Goal: Task Accomplishment & Management: Use online tool/utility

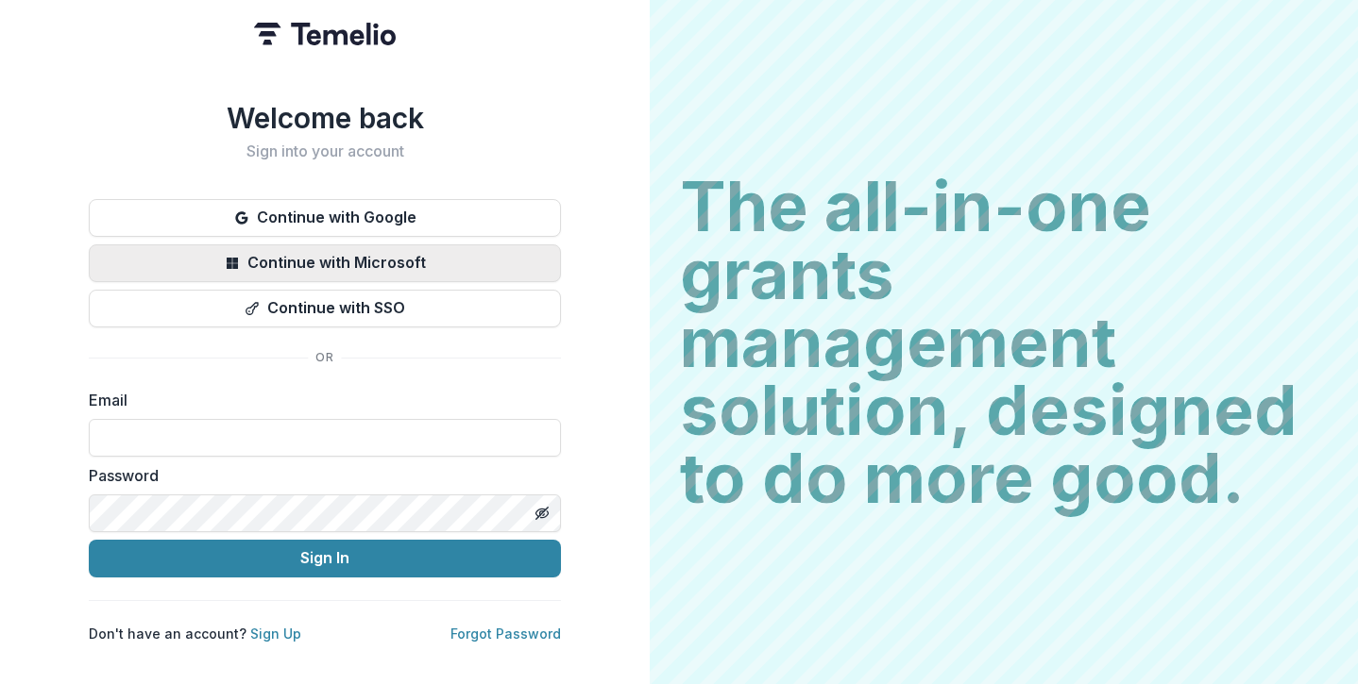
type input "**********"
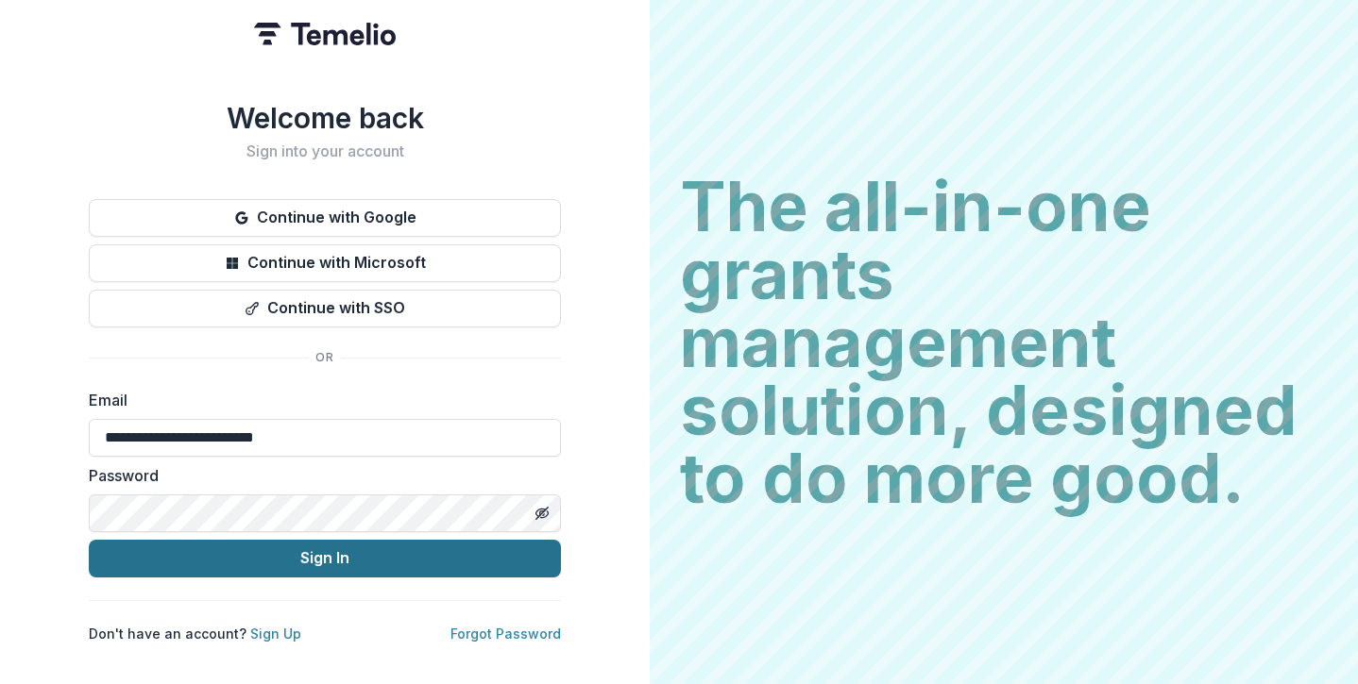
click at [413, 554] on button "Sign In" at bounding box center [325, 559] width 472 height 38
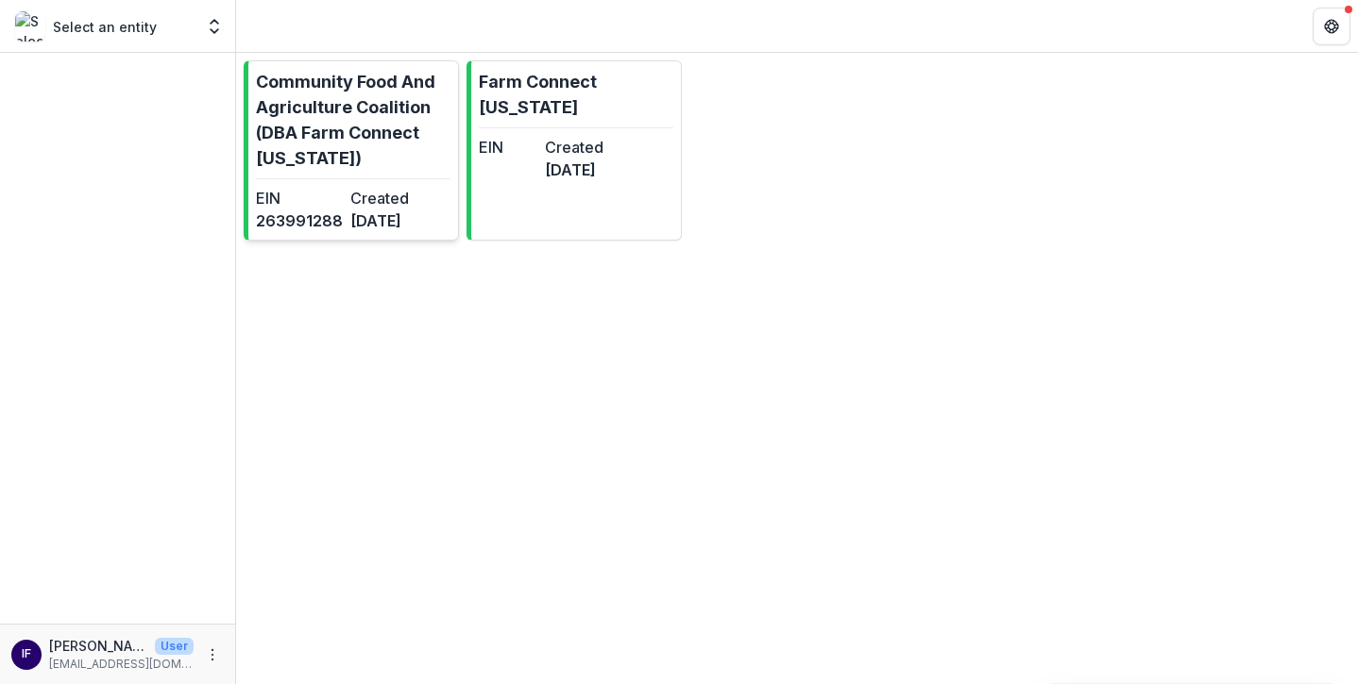
click at [345, 115] on p "Community Food And Agriculture Coalition (DBA Farm Connect [US_STATE])" at bounding box center [353, 120] width 194 height 102
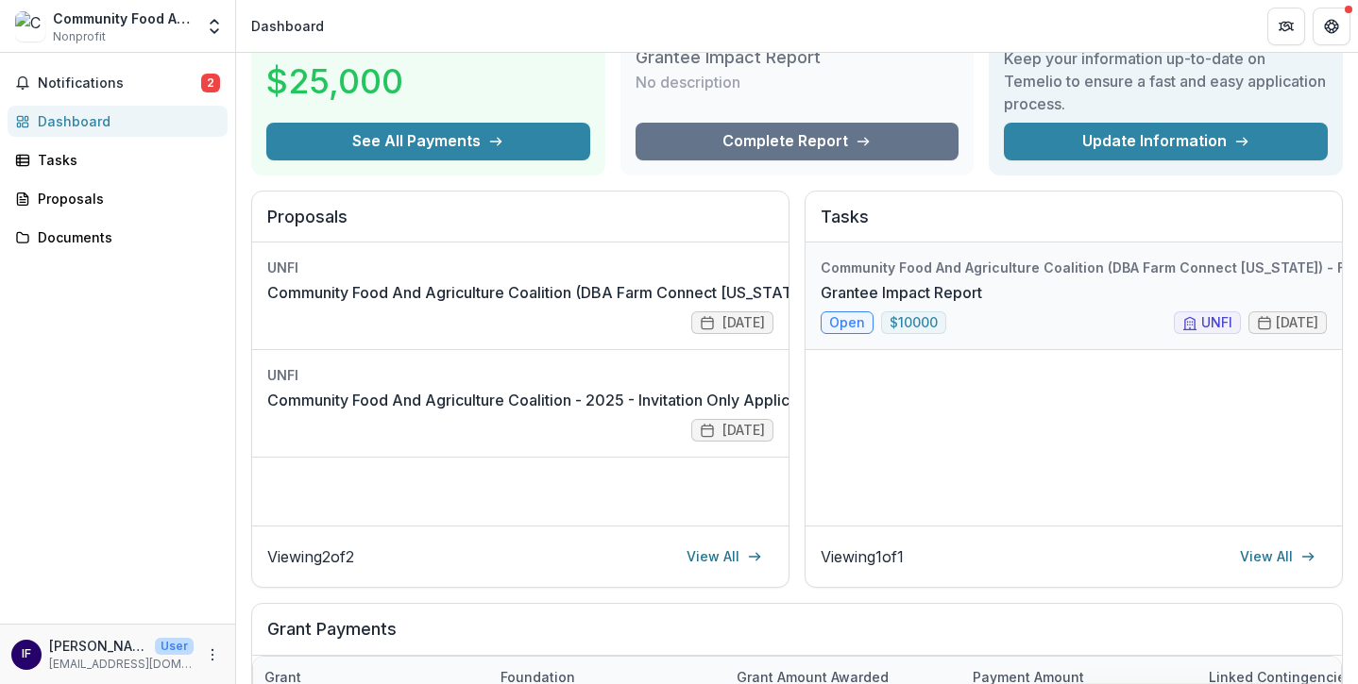
scroll to position [114, 0]
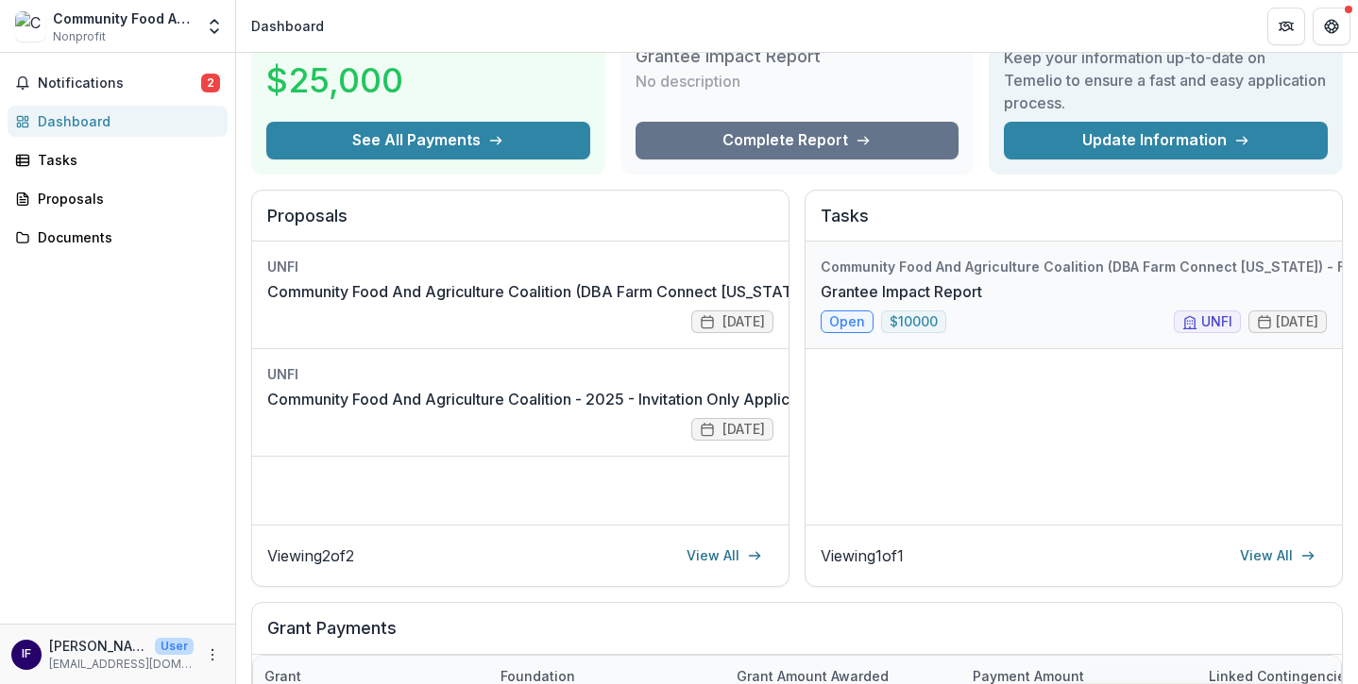
click at [982, 303] on link "Grantee Impact Report" at bounding box center [900, 291] width 161 height 23
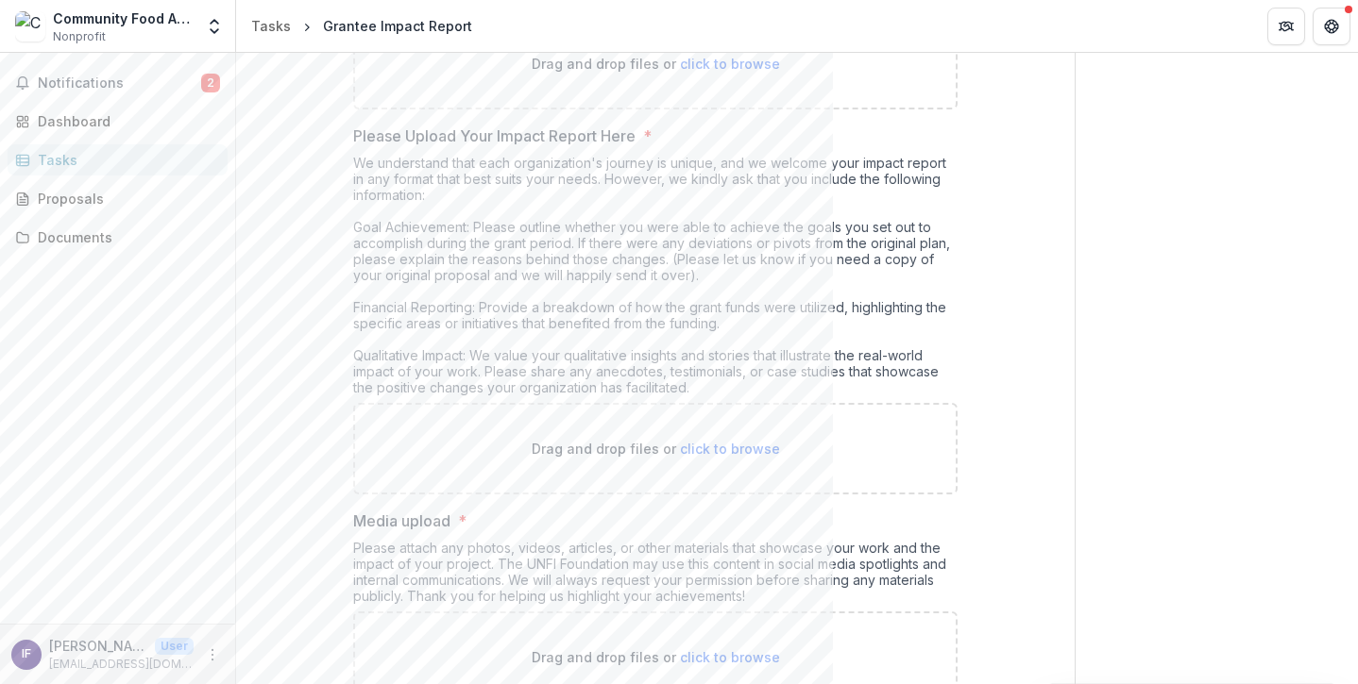
scroll to position [491, 0]
